Goal: Information Seeking & Learning: Learn about a topic

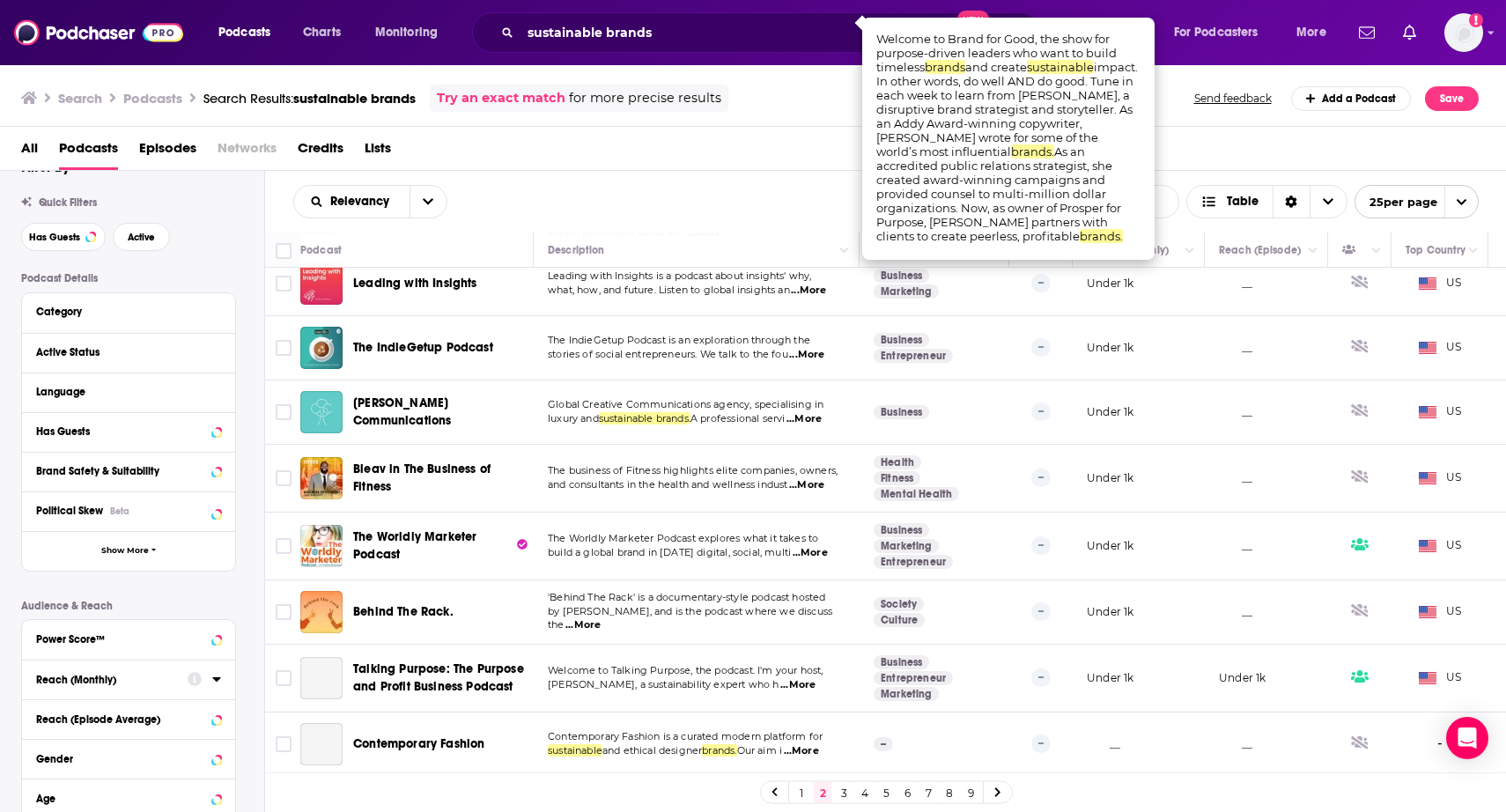
scroll to position [1034, 0]
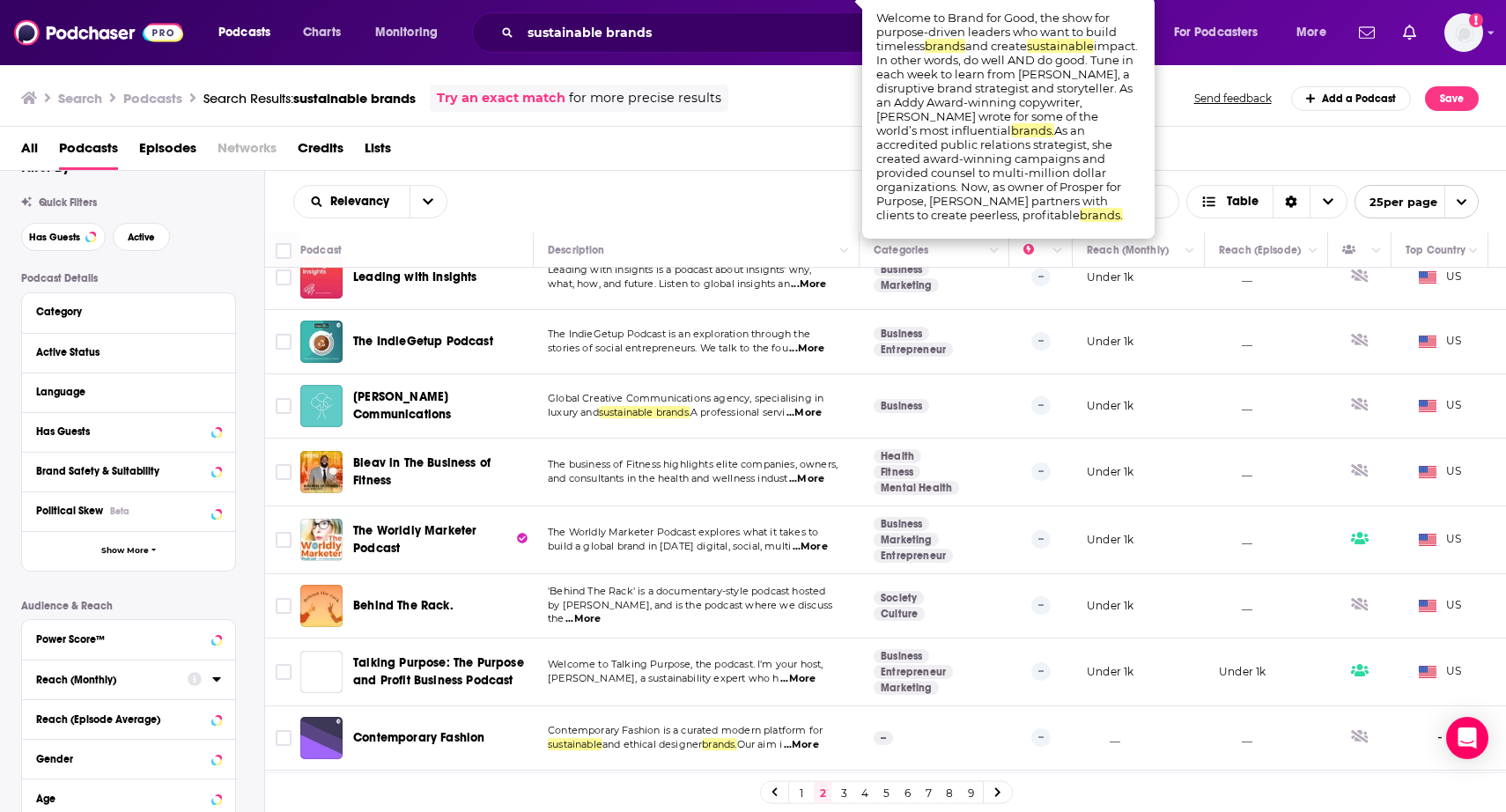
click at [620, 166] on div "All Podcasts Episodes Networks Credits Lists" at bounding box center [756, 152] width 1471 height 36
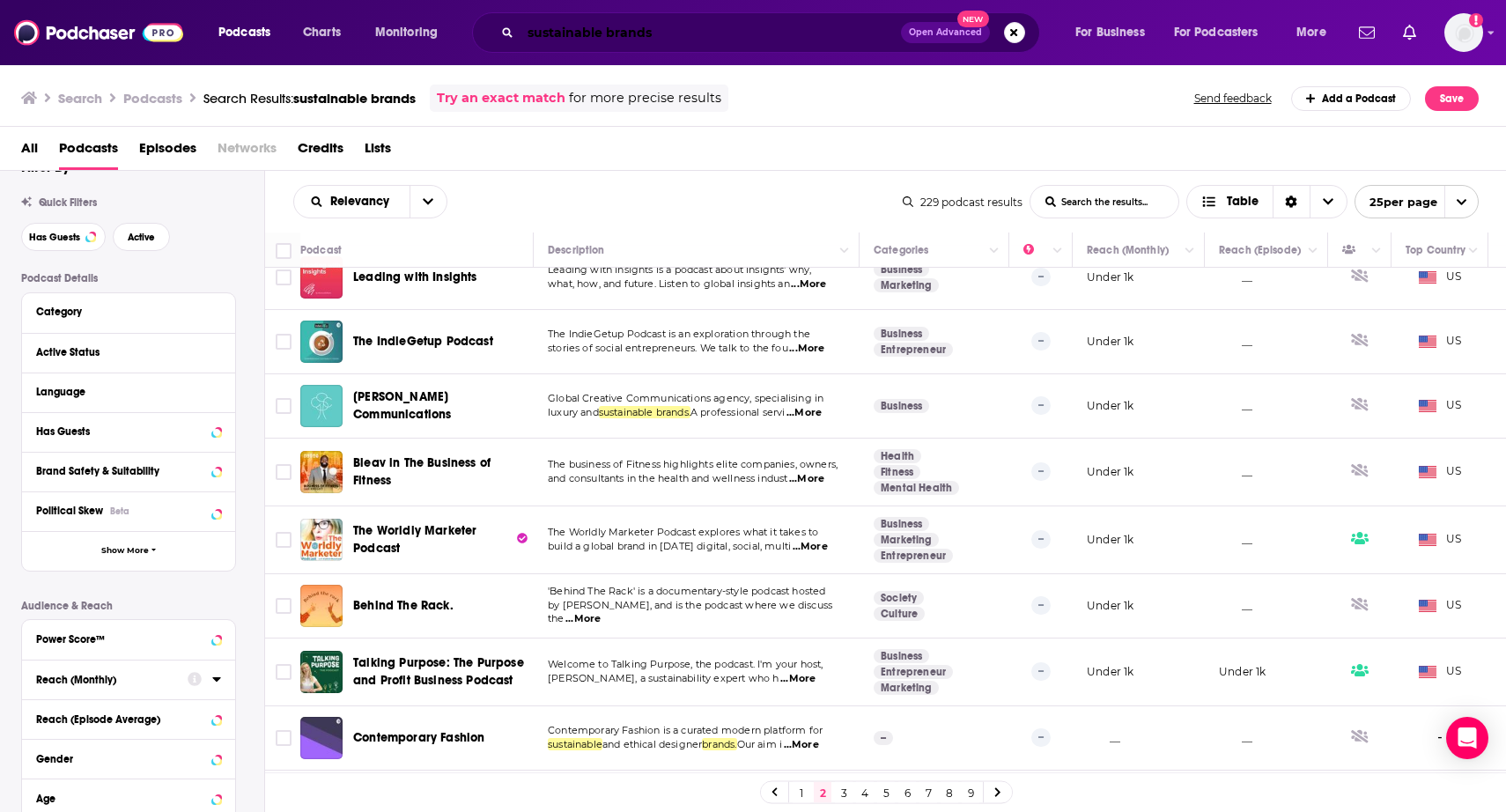
drag, startPoint x: 715, startPoint y: 36, endPoint x: 692, endPoint y: 36, distance: 23.0
click at [709, 36] on input "sustainable brands" at bounding box center [711, 33] width 381 height 28
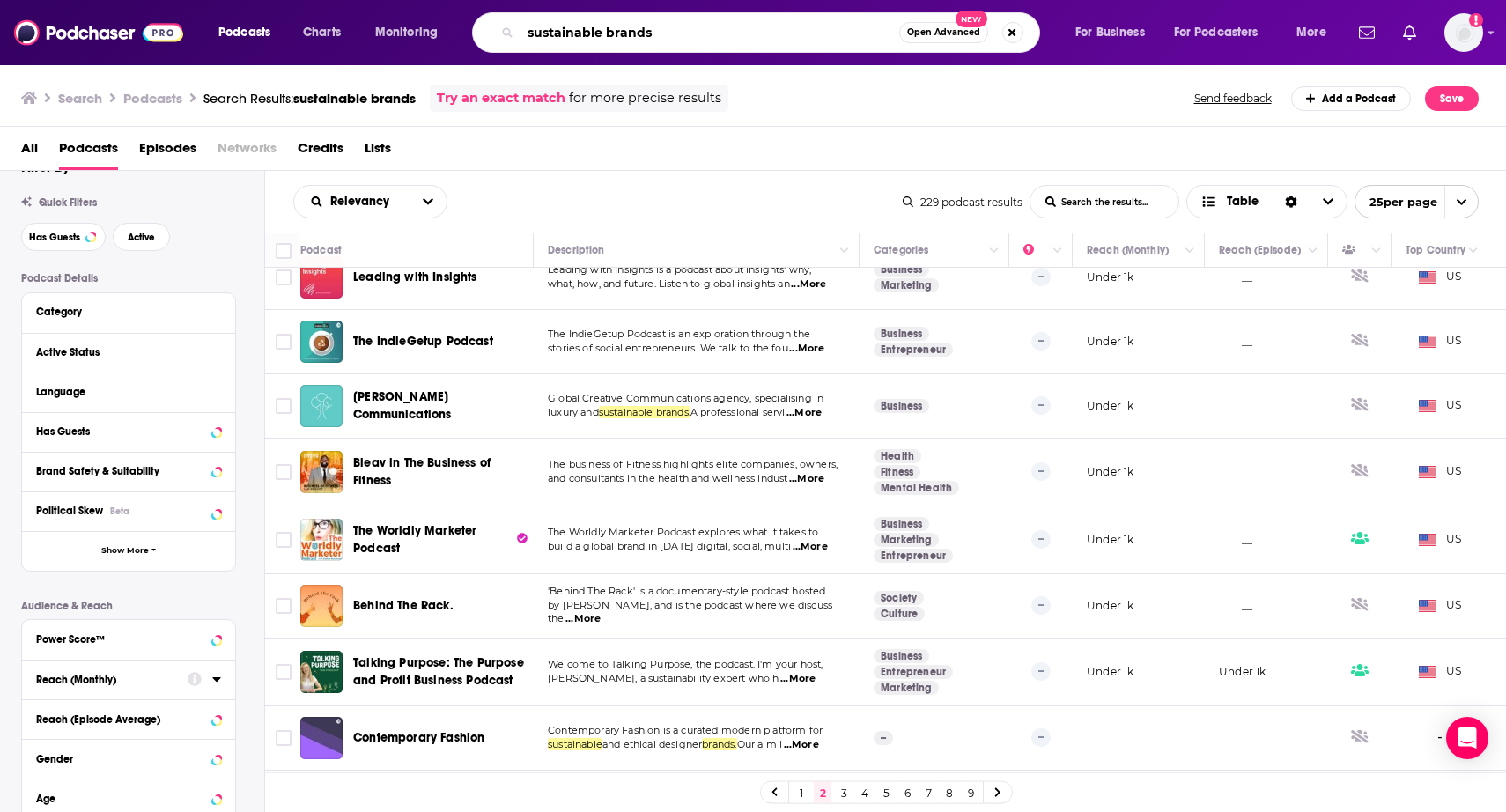
click at [614, 35] on input "sustainable brands" at bounding box center [710, 33] width 379 height 28
type input "sustainable businesses"
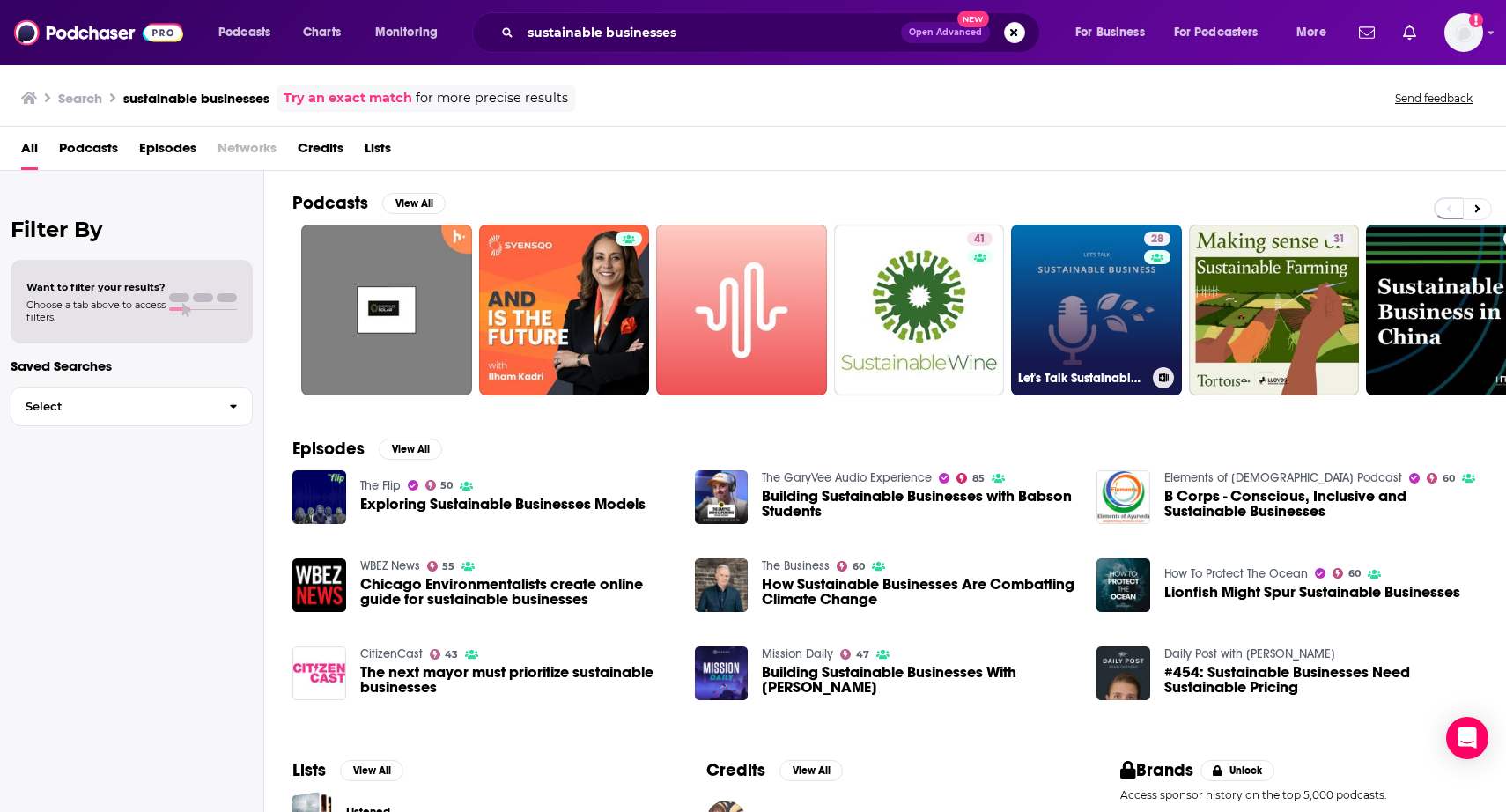
click at [1140, 286] on link "28 Let's Talk Sustainable Business" at bounding box center [1097, 309] width 171 height 171
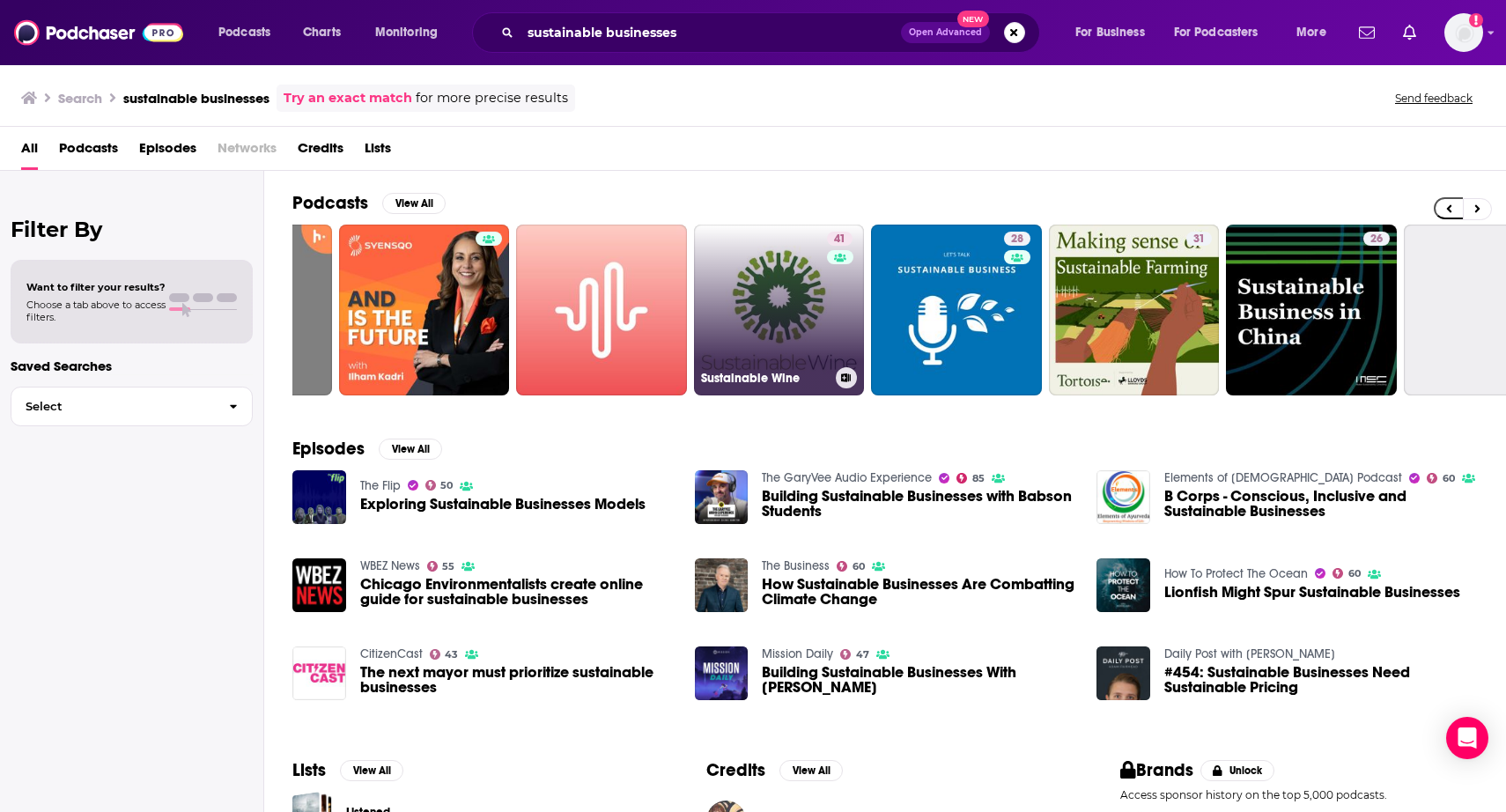
scroll to position [0, 310]
